Goal: Find specific page/section: Find specific page/section

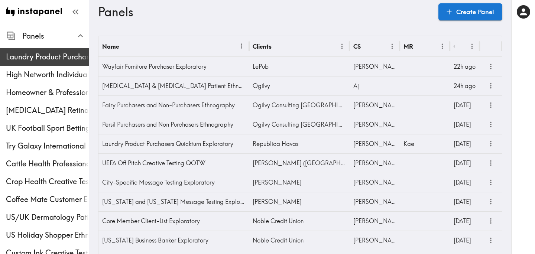
click at [58, 53] on span "Laundry Product Purchasers Quickturn Exploratory" at bounding box center [47, 57] width 83 height 10
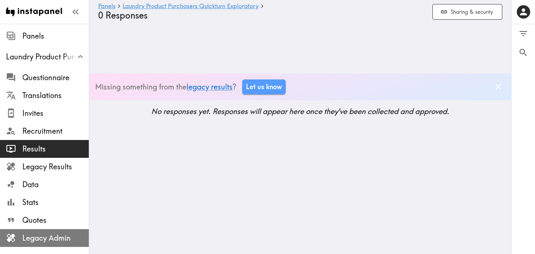
click at [62, 234] on span "Legacy Admin" at bounding box center [55, 238] width 66 height 10
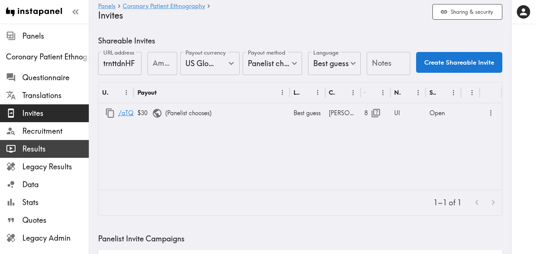
click at [29, 151] on span "Results" at bounding box center [55, 149] width 66 height 10
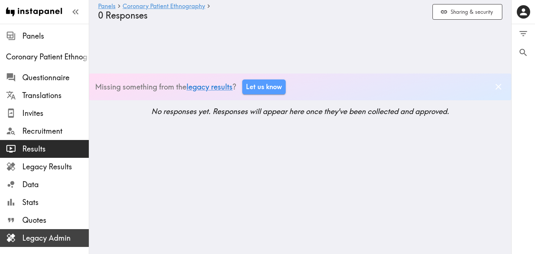
click at [38, 239] on span "Legacy Admin" at bounding box center [55, 238] width 66 height 10
